Goal: Transaction & Acquisition: Purchase product/service

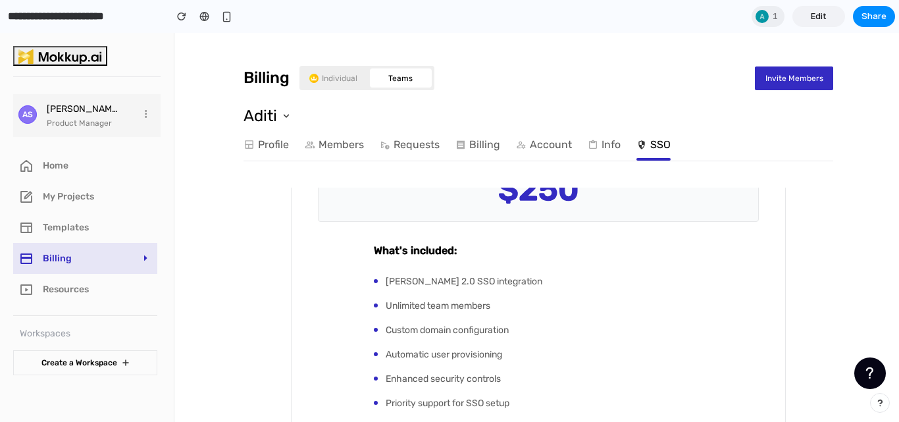
scroll to position [402, 0]
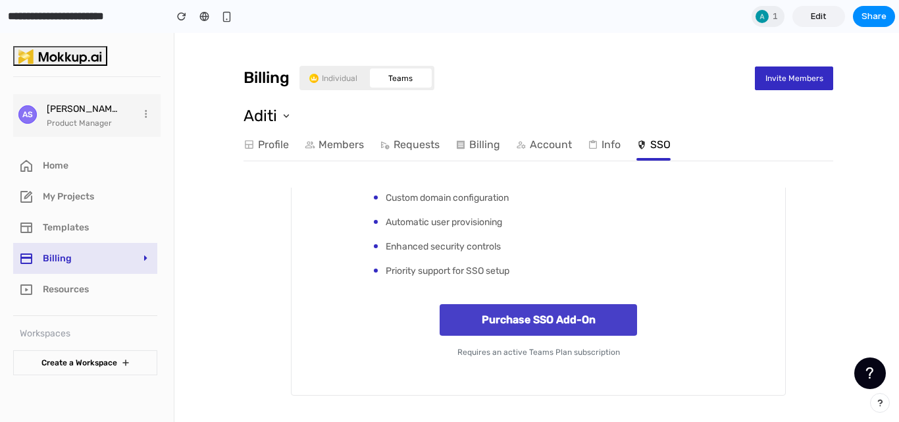
click at [491, 316] on button "Purchase SSO Add-On" at bounding box center [538, 320] width 197 height 32
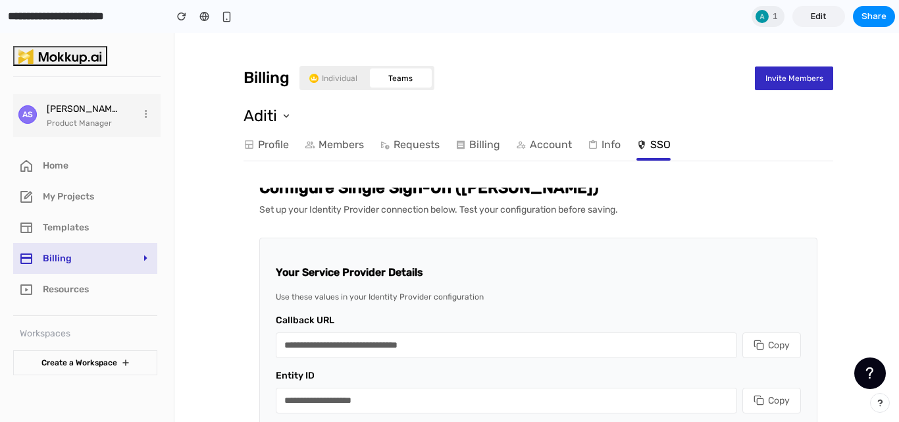
scroll to position [0, 0]
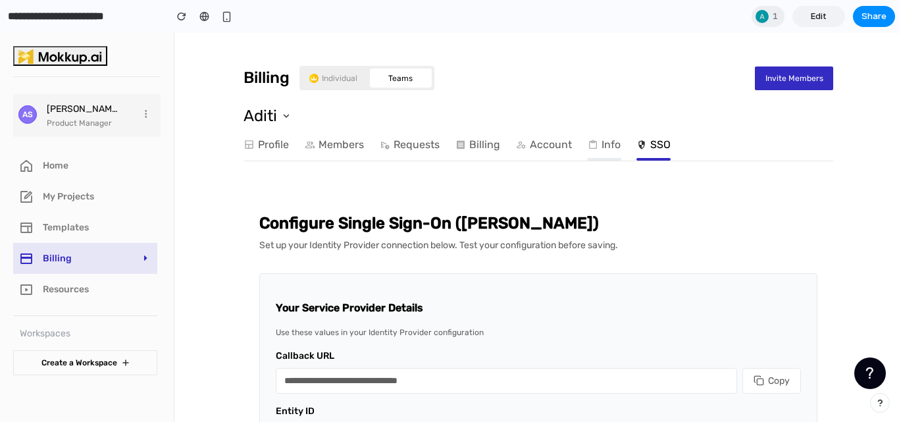
click at [604, 142] on link "Info" at bounding box center [604, 145] width 33 height 26
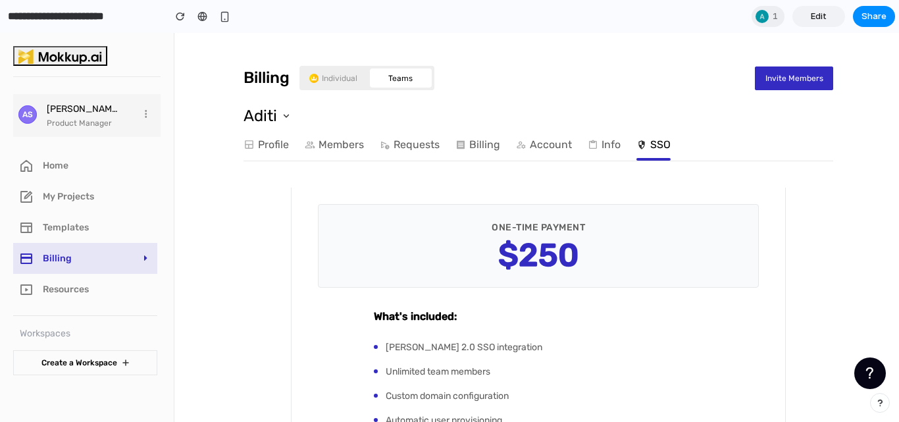
scroll to position [402, 0]
